Goal: Find specific page/section: Find specific page/section

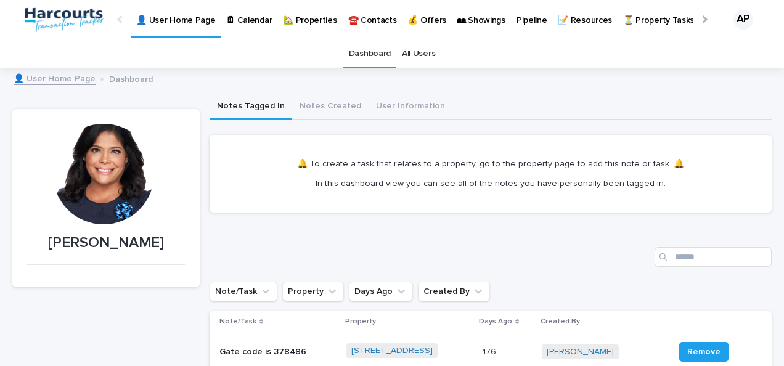
click at [291, 27] on link "🏡 Properties" at bounding box center [309, 19] width 65 height 38
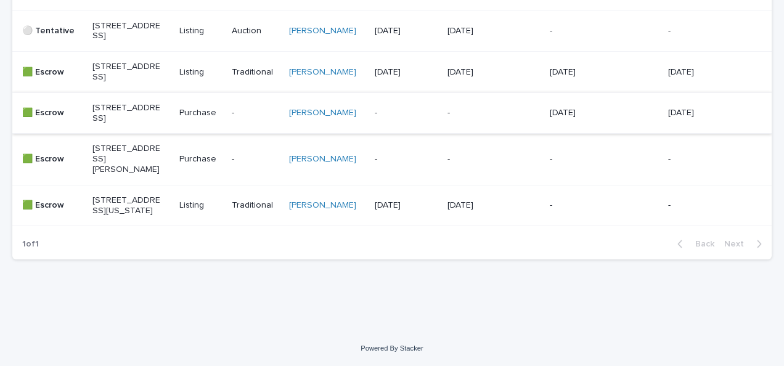
scroll to position [390, 0]
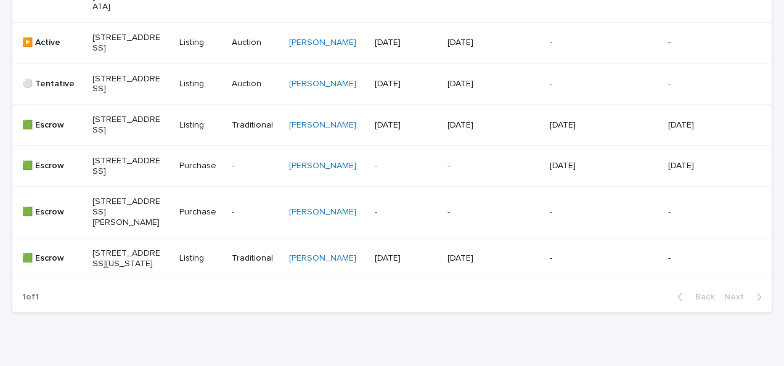
click at [121, 136] on p "[STREET_ADDRESS]" at bounding box center [126, 125] width 68 height 21
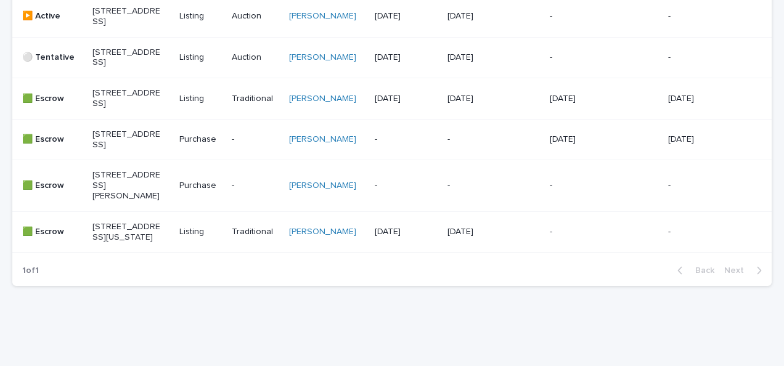
scroll to position [471, 0]
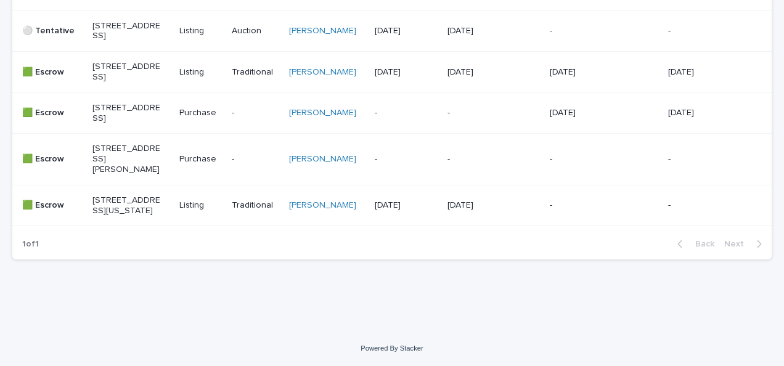
click at [101, 21] on p "[STREET_ADDRESS]" at bounding box center [126, 31] width 68 height 21
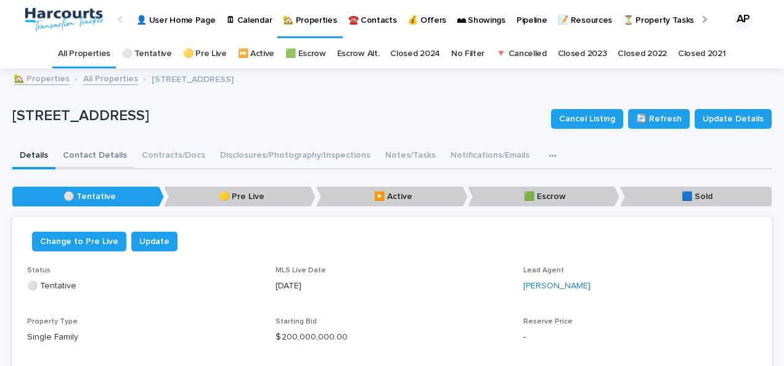
click at [110, 154] on button "Contact Details" at bounding box center [94, 157] width 79 height 26
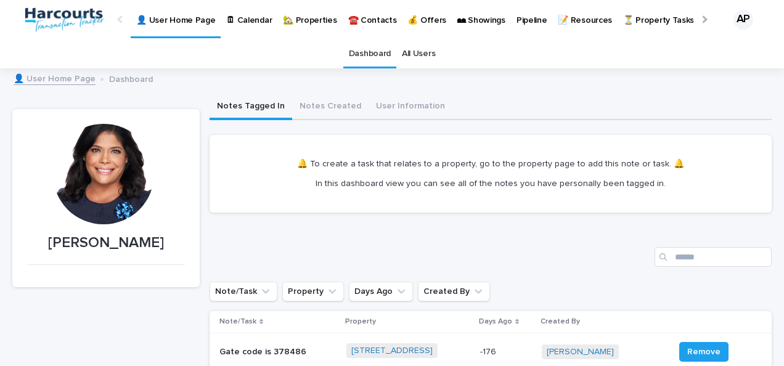
click at [312, 22] on p "🏡 Properties" at bounding box center [310, 13] width 54 height 26
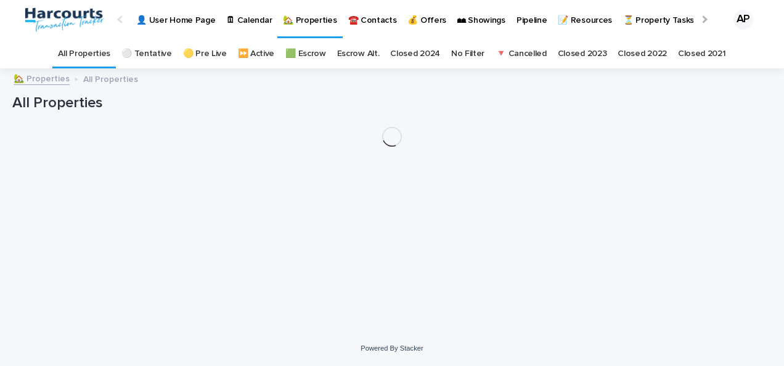
click at [312, 22] on p "🏡 Properties" at bounding box center [310, 13] width 54 height 26
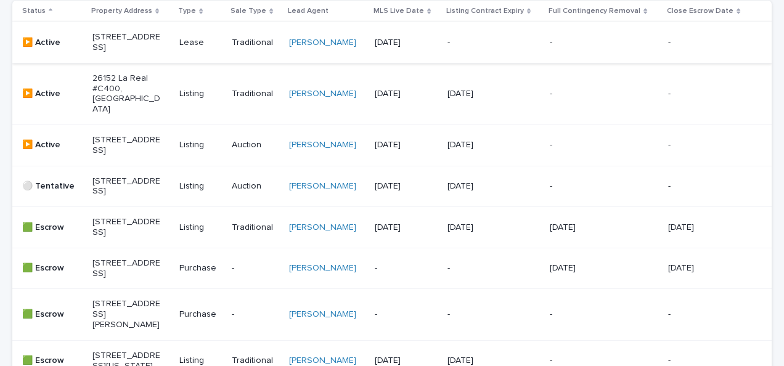
scroll to position [205, 0]
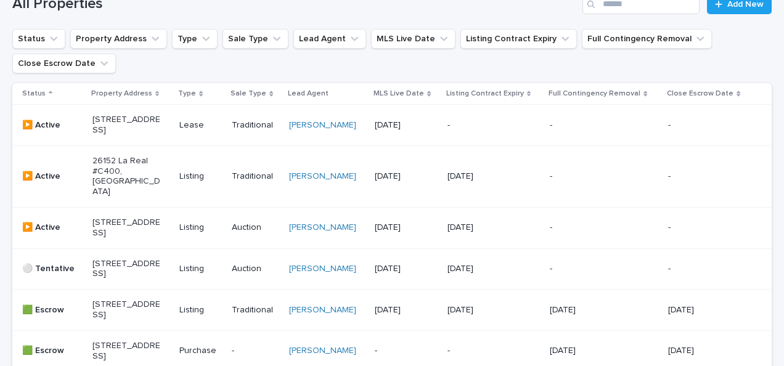
click at [120, 229] on p "[STREET_ADDRESS]" at bounding box center [126, 228] width 68 height 21
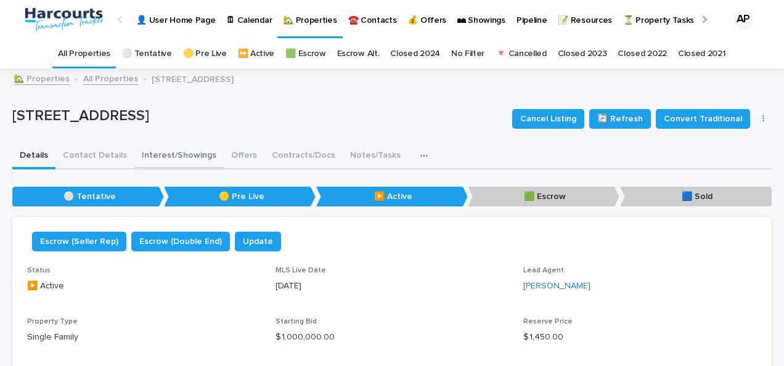
drag, startPoint x: 166, startPoint y: 158, endPoint x: 182, endPoint y: 162, distance: 16.6
click at [166, 158] on button "Interest/Showings" at bounding box center [178, 157] width 89 height 26
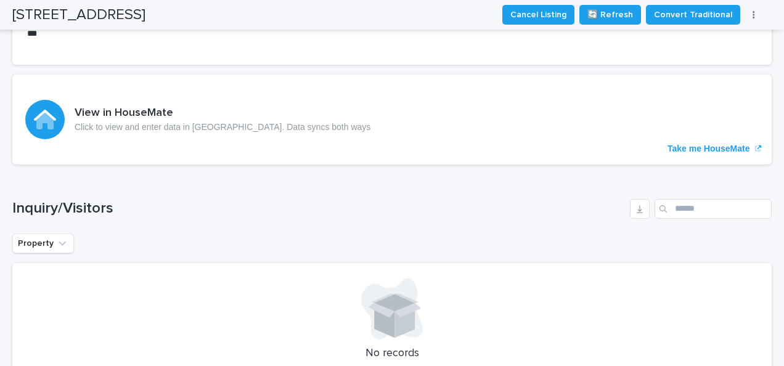
scroll to position [450, 0]
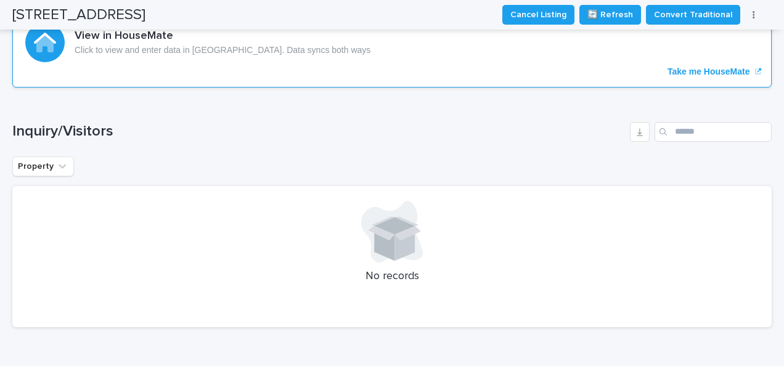
click at [688, 69] on p "Take me HouseMate" at bounding box center [709, 72] width 83 height 10
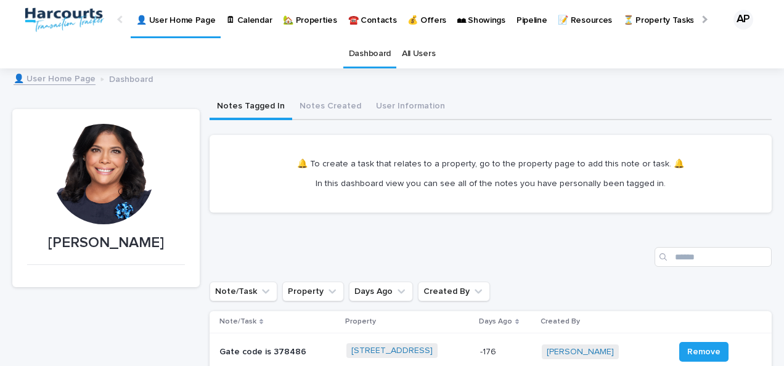
click at [308, 15] on p "🏡 Properties" at bounding box center [310, 13] width 54 height 26
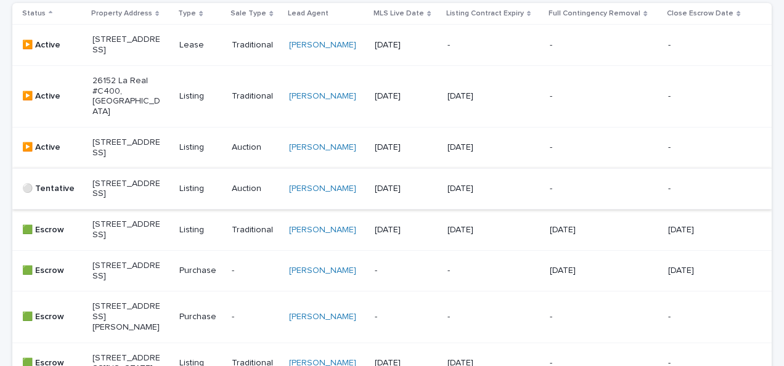
scroll to position [432, 0]
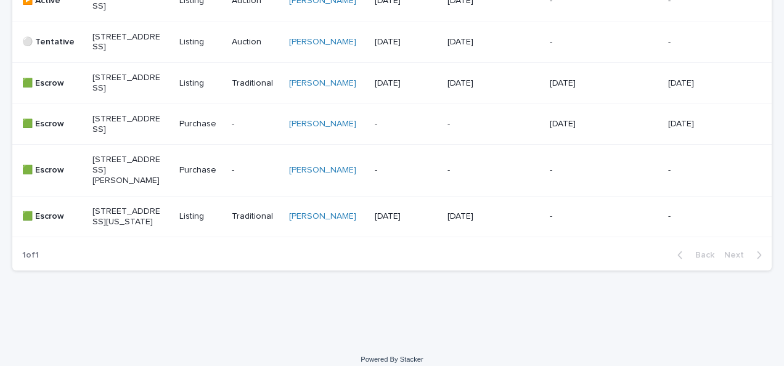
click at [109, 186] on p "[STREET_ADDRESS][PERSON_NAME]" at bounding box center [126, 170] width 68 height 31
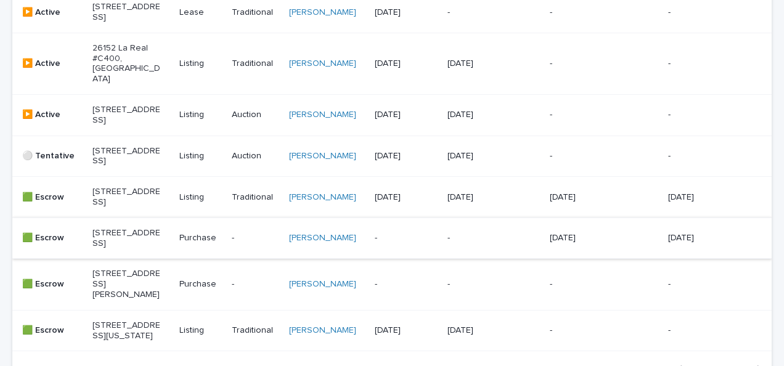
scroll to position [513, 0]
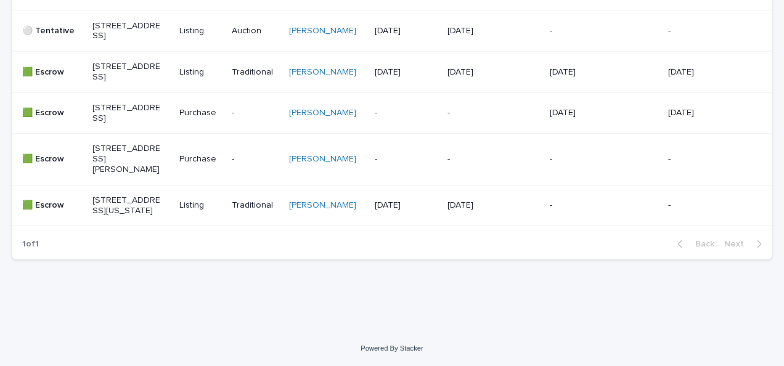
click at [106, 195] on p "[STREET_ADDRESS][US_STATE]" at bounding box center [126, 205] width 68 height 21
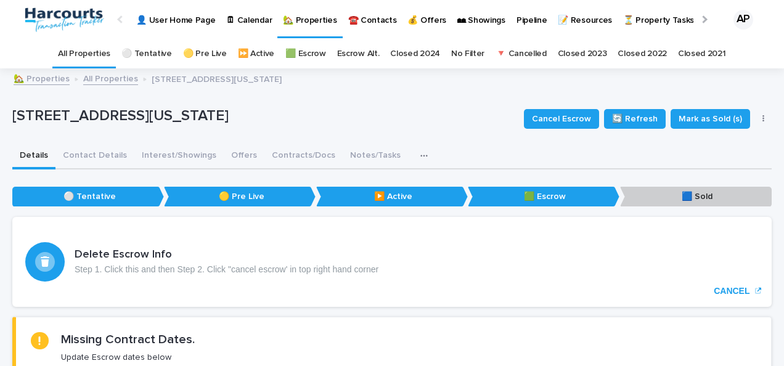
click at [308, 19] on p "🏡 Properties" at bounding box center [310, 13] width 54 height 26
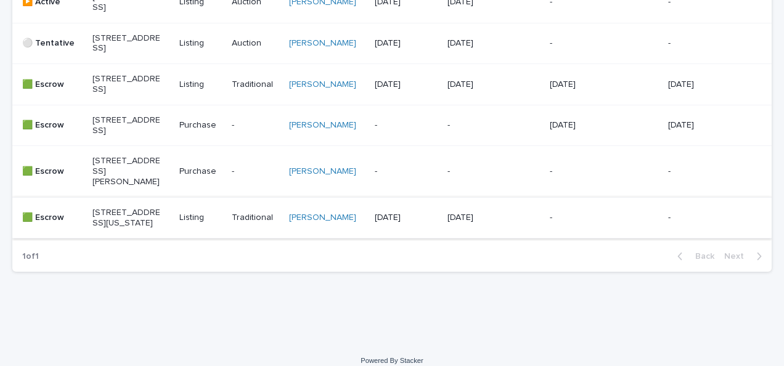
scroll to position [432, 0]
click at [128, 186] on p "[STREET_ADDRESS][PERSON_NAME]" at bounding box center [126, 170] width 68 height 31
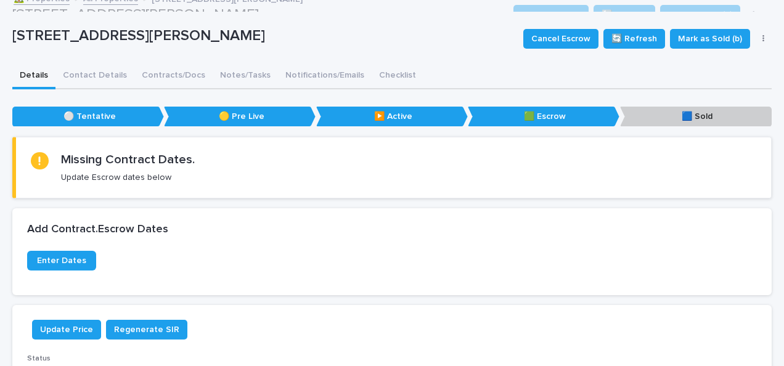
scroll to position [39, 0]
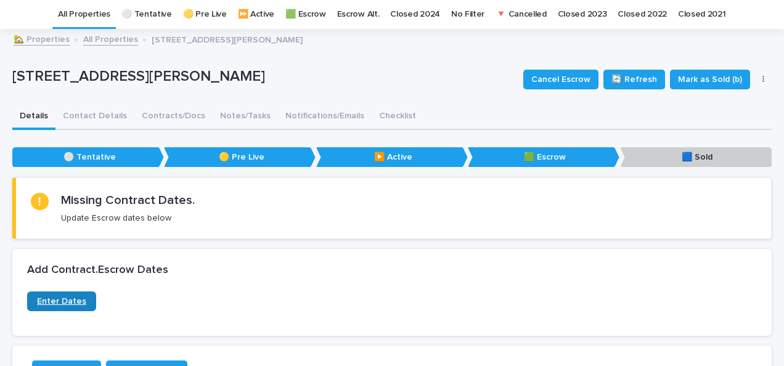
click at [51, 300] on span "Enter Dates" at bounding box center [61, 301] width 49 height 9
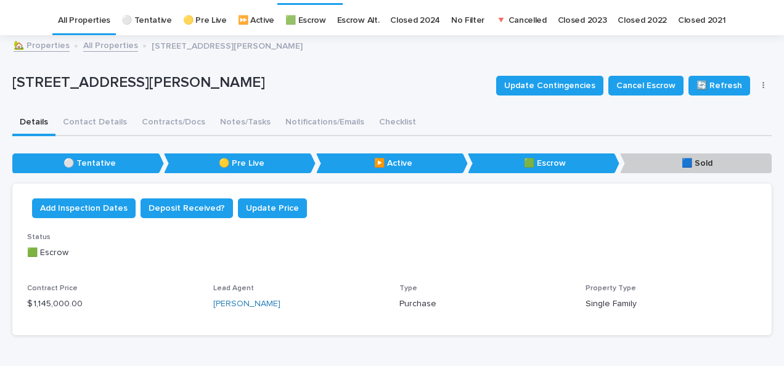
scroll to position [0, 0]
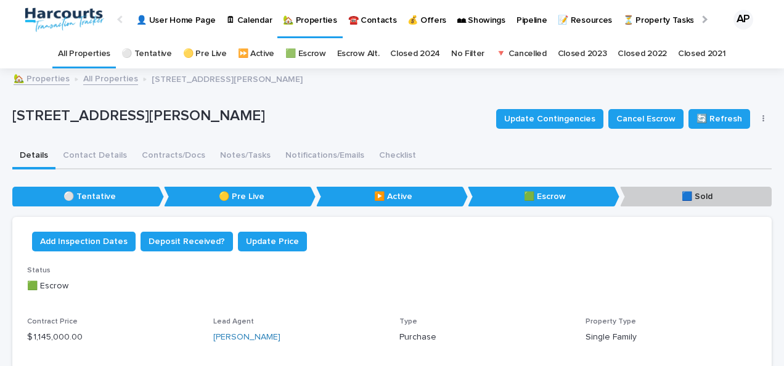
click at [300, 16] on p "🏡 Properties" at bounding box center [310, 13] width 54 height 26
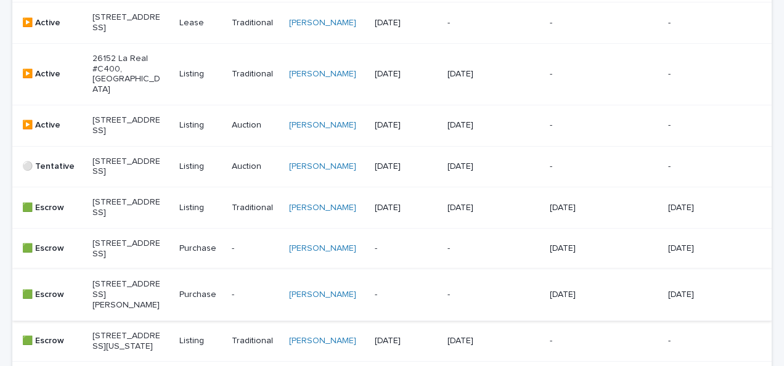
scroll to position [370, 0]
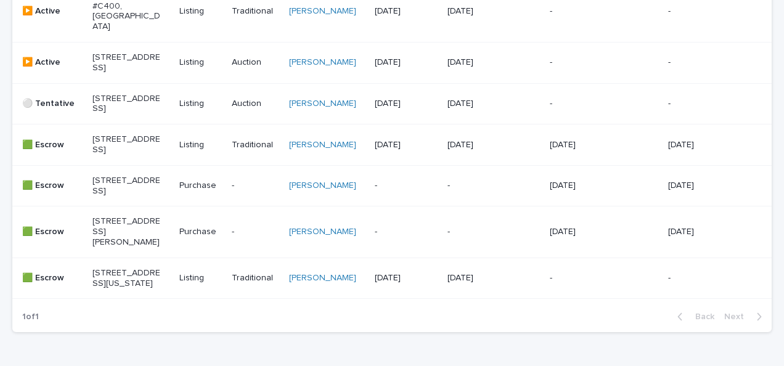
click at [129, 289] on p "[STREET_ADDRESS][US_STATE]" at bounding box center [126, 278] width 68 height 21
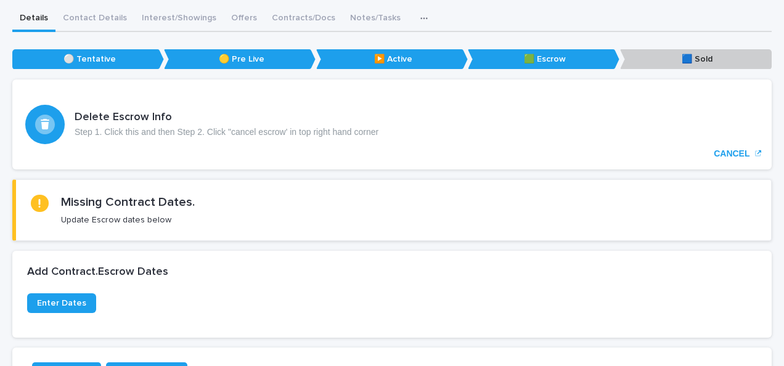
scroll to position [163, 0]
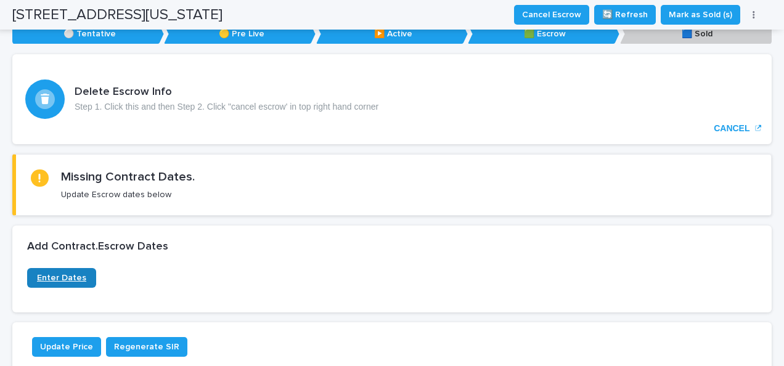
click at [59, 275] on span "Enter Dates" at bounding box center [61, 278] width 49 height 9
